Goal: Obtain resource: Obtain resource

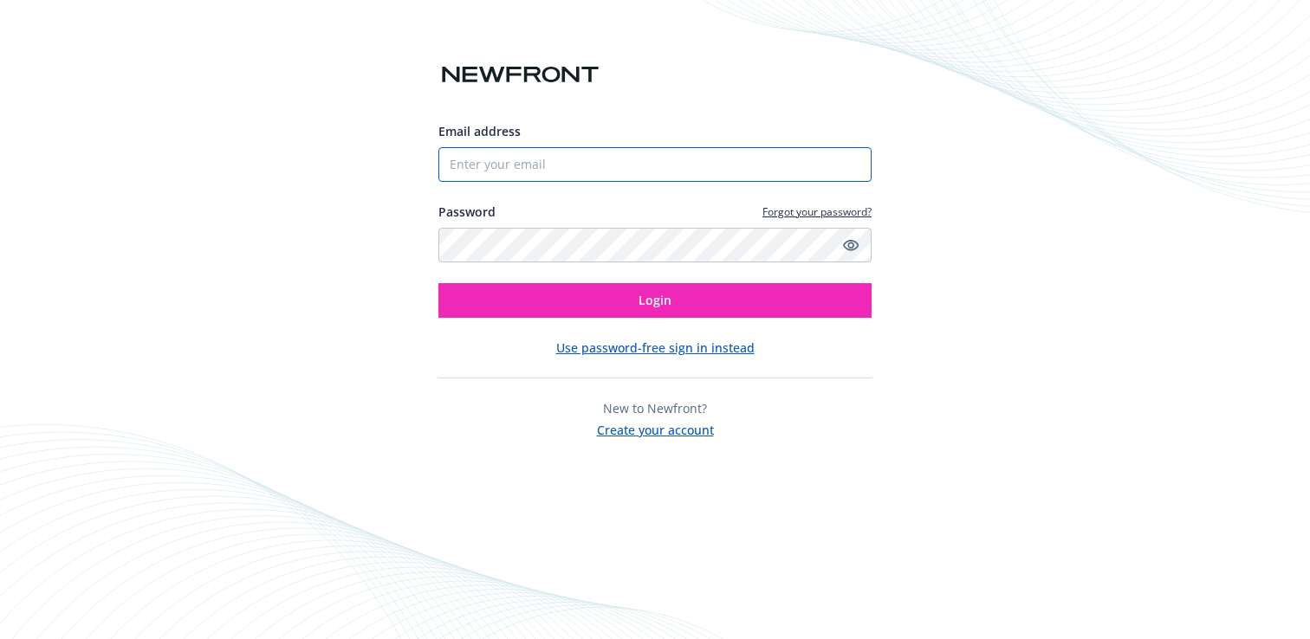
click at [475, 151] on input "Email address" at bounding box center [654, 164] width 433 height 35
click at [572, 166] on input "Email address" at bounding box center [654, 164] width 433 height 35
type input "[EMAIL_ADDRESS][PERSON_NAME][DOMAIN_NAME]"
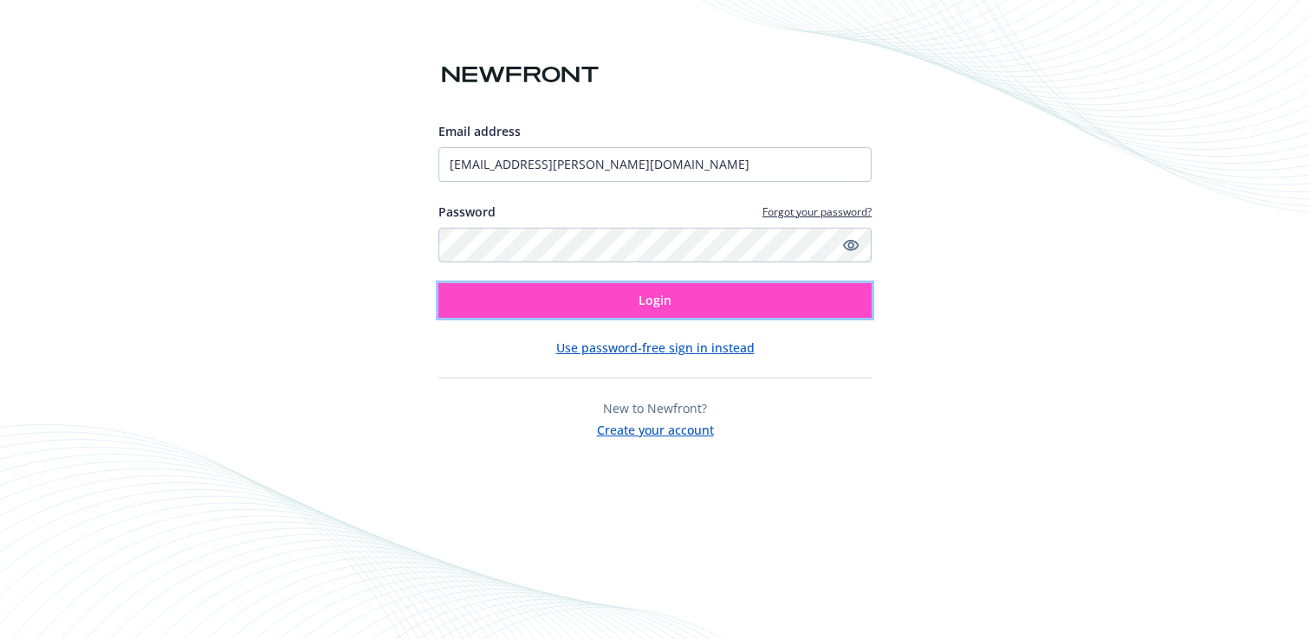
click at [616, 305] on button "Login" at bounding box center [654, 300] width 433 height 35
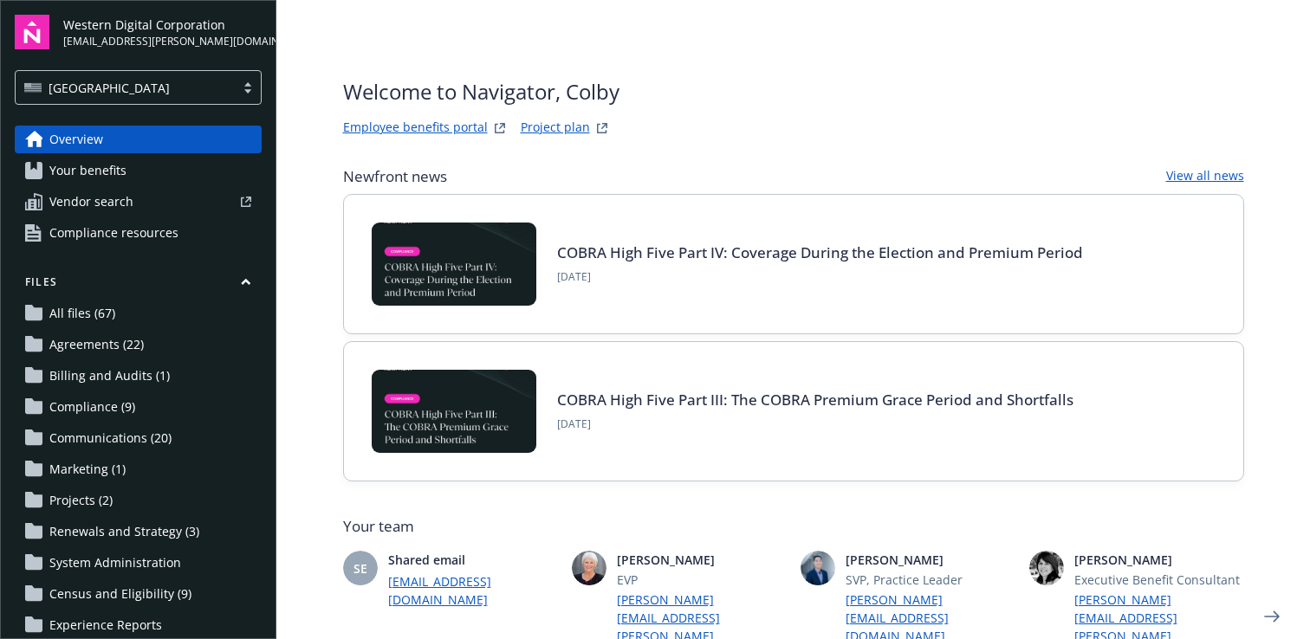
click at [144, 174] on link "Your benefits" at bounding box center [138, 171] width 247 height 28
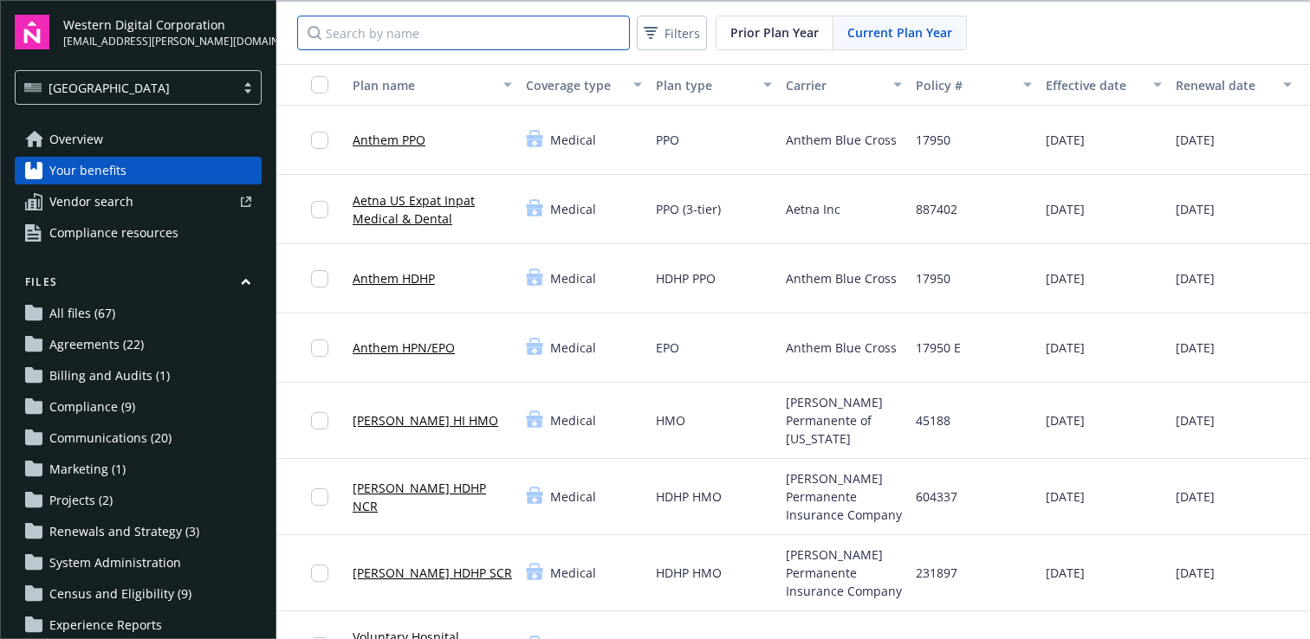
click at [508, 40] on input "Search by name" at bounding box center [463, 33] width 333 height 35
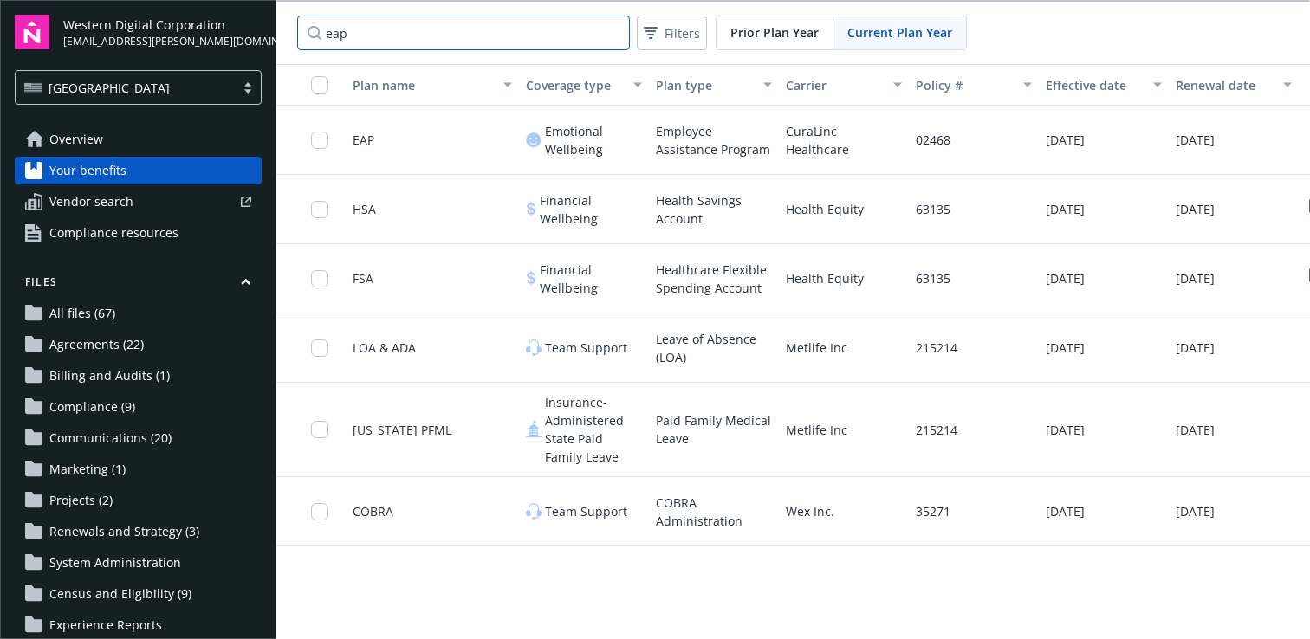
type input "eap"
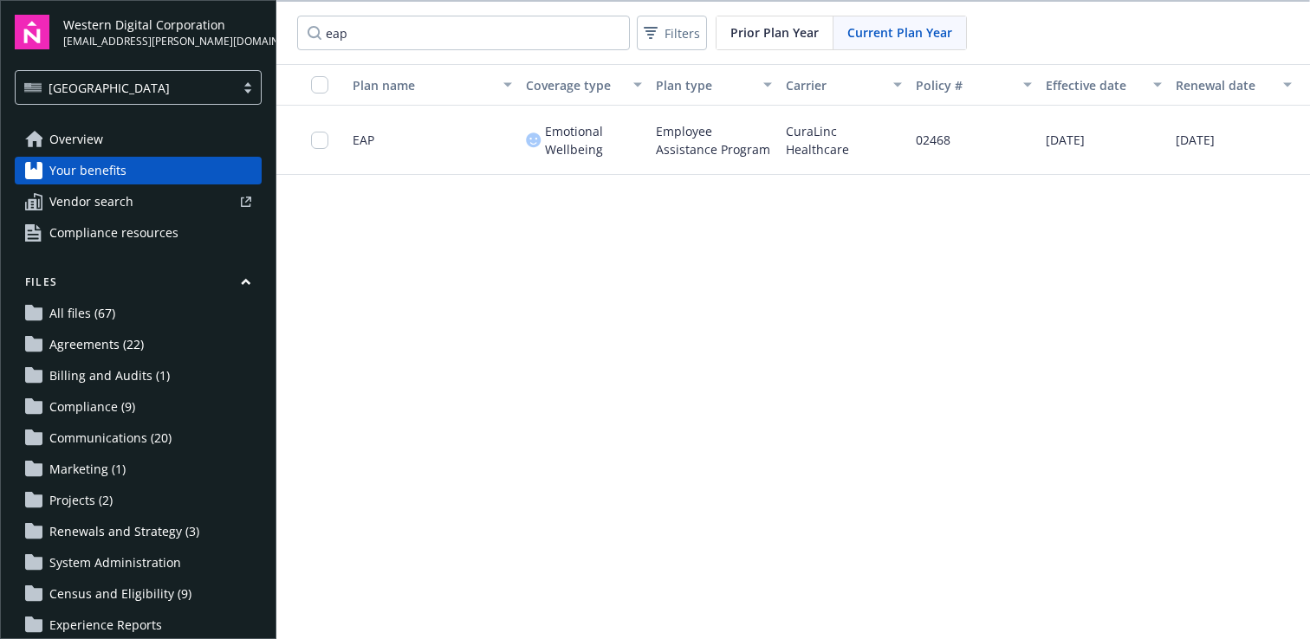
click at [363, 137] on span "EAP" at bounding box center [364, 140] width 22 height 18
click at [561, 135] on span "Emotional Wellbeing" at bounding box center [593, 140] width 97 height 36
click at [720, 148] on span "Employee Assistance Program" at bounding box center [714, 140] width 116 height 36
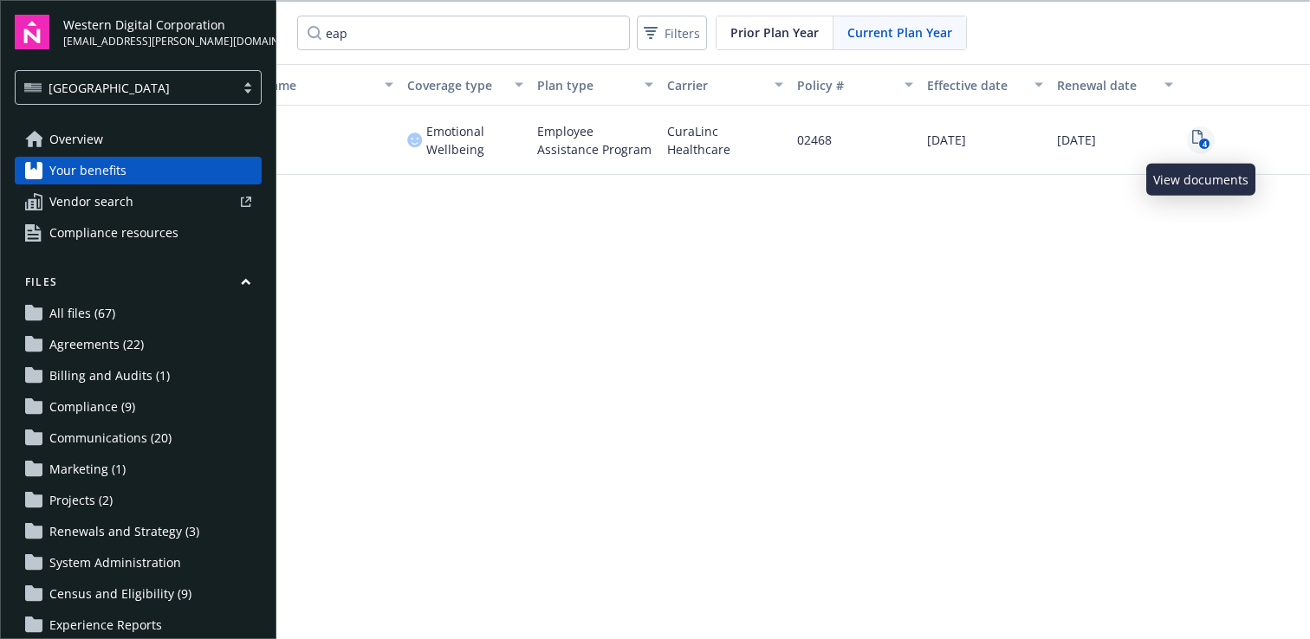
click at [1199, 136] on icon "4" at bounding box center [1201, 140] width 18 height 20
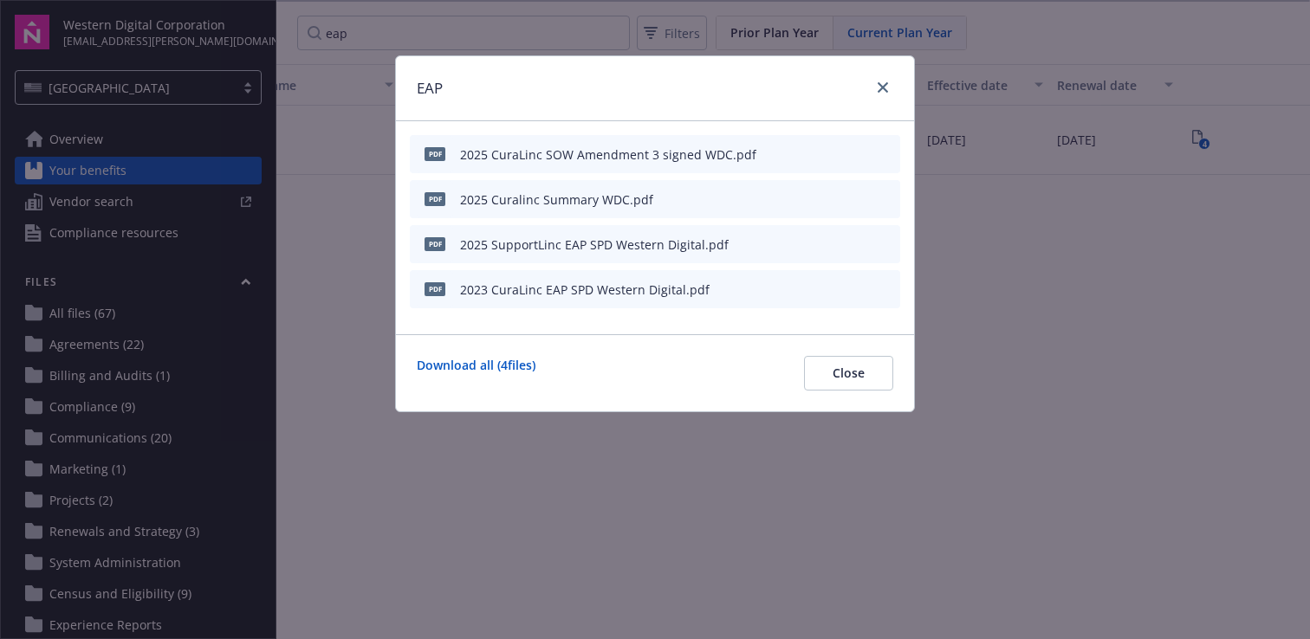
click at [636, 234] on div "pdf 2025 SupportLinc EAP SPD Western Digital.pdf" at bounding box center [573, 244] width 312 height 36
click at [883, 243] on icon "preview file" at bounding box center [884, 243] width 16 height 12
click at [884, 198] on icon "preview file" at bounding box center [884, 198] width 16 height 12
click at [884, 152] on icon "preview file" at bounding box center [884, 153] width 16 height 12
